Goal: Information Seeking & Learning: Learn about a topic

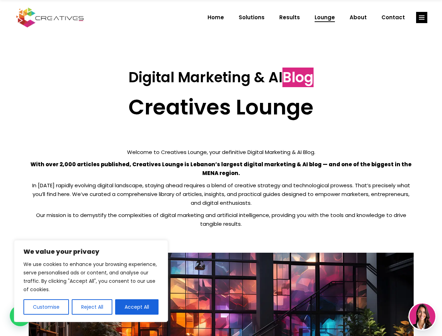
click at [221, 168] on p "With over 2,000 articles published, Creatives Lounge is Lebanon’s largest digit…" at bounding box center [221, 169] width 385 height 18
click at [46, 307] on button "Customise" at bounding box center [46, 306] width 46 height 15
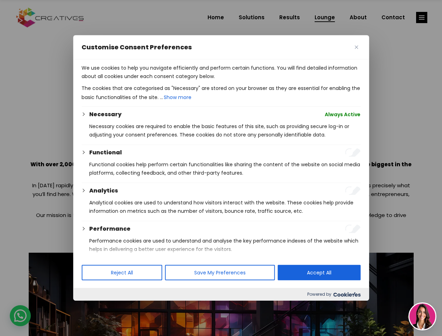
click at [92, 307] on div at bounding box center [221, 168] width 442 height 336
click at [137, 81] on p "We use cookies to help you navigate efficiently and perform certain functions. …" at bounding box center [221, 72] width 279 height 17
click at [422, 18] on div at bounding box center [221, 168] width 442 height 336
click at [423, 317] on img at bounding box center [423, 317] width 26 height 26
